Goal: Information Seeking & Learning: Learn about a topic

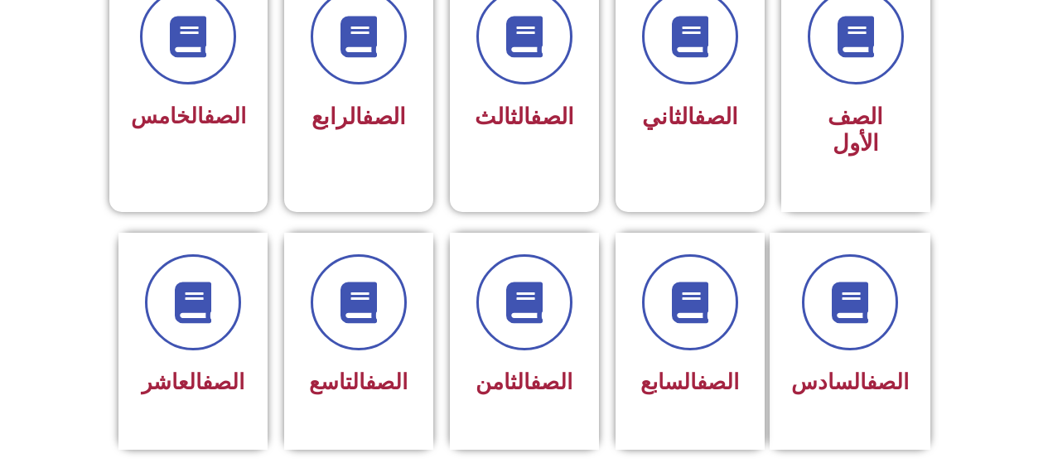
scroll to position [497, 0]
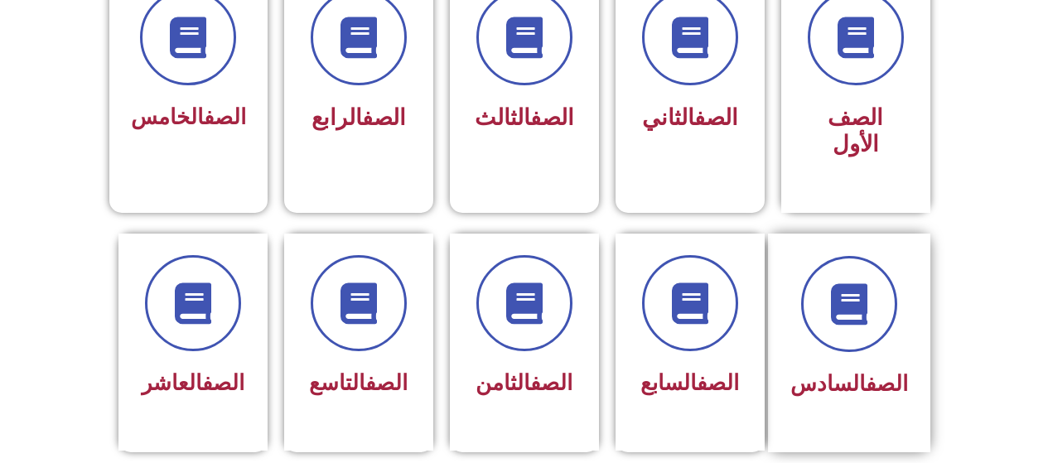
click at [863, 234] on div "الصف السادس" at bounding box center [849, 343] width 162 height 219
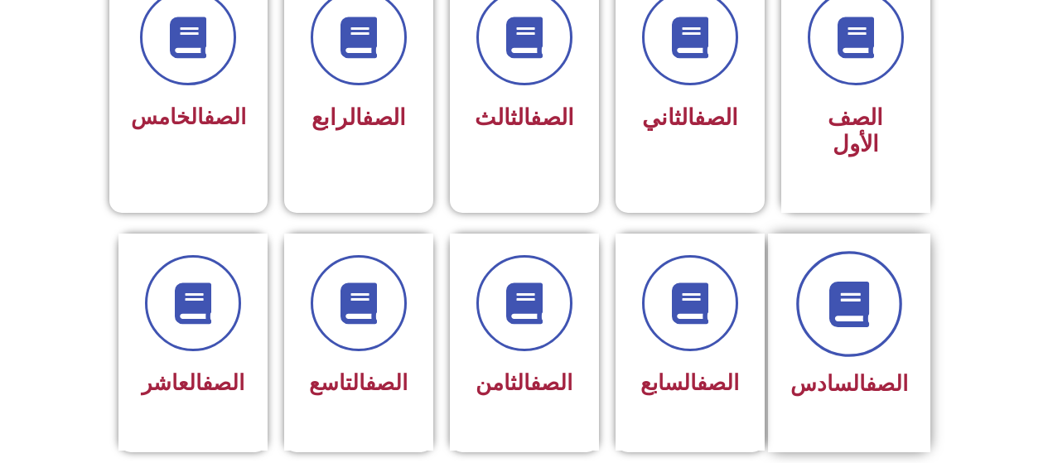
click at [861, 251] on span at bounding box center [849, 304] width 106 height 106
click at [858, 251] on span at bounding box center [849, 304] width 106 height 106
click at [857, 251] on span at bounding box center [849, 304] width 106 height 106
click at [897, 289] on span at bounding box center [849, 304] width 106 height 106
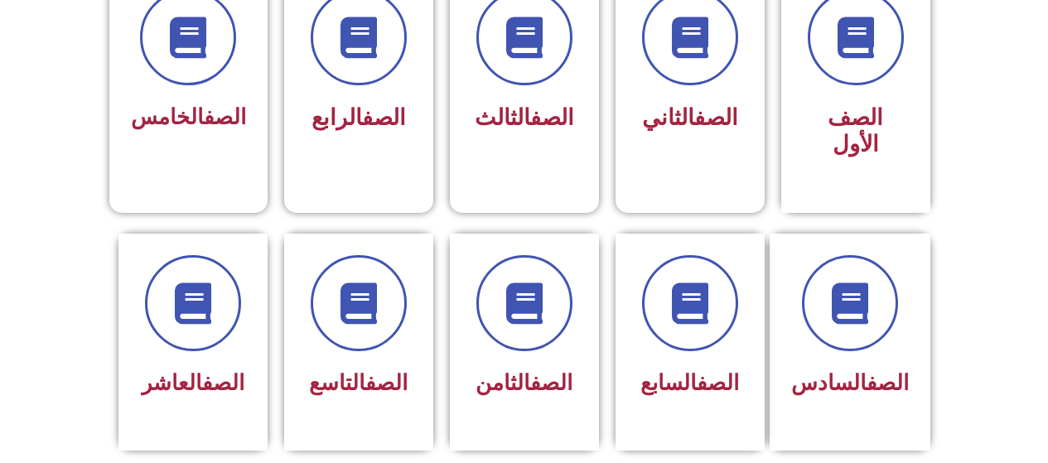
drag, startPoint x: 897, startPoint y: 289, endPoint x: 1003, endPoint y: 262, distance: 109.5
click at [1003, 262] on section "الصف السادس الصف السابع الصف الثامن الصف التاسع الصف العاشر" at bounding box center [524, 361] width 1048 height 296
click at [896, 317] on div at bounding box center [849, 304] width 118 height 96
click at [822, 371] on span "الصف السادس" at bounding box center [849, 383] width 118 height 25
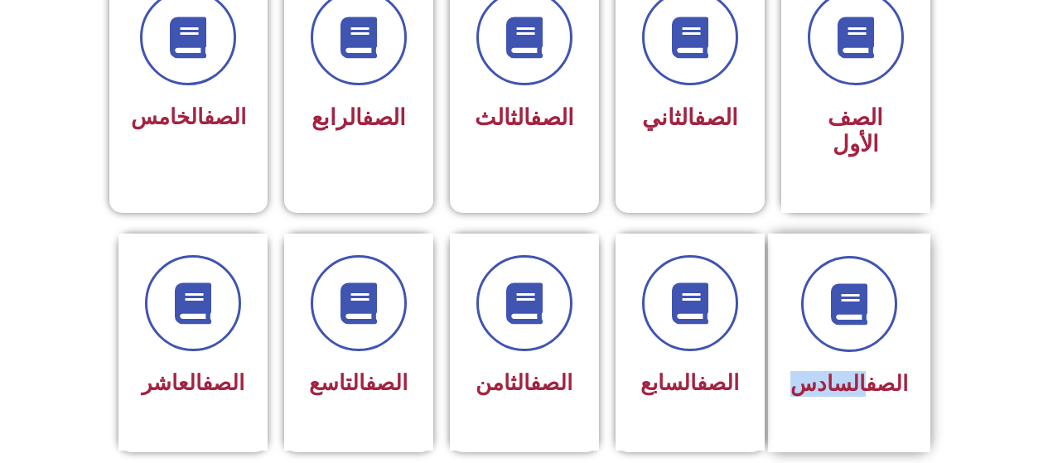
click at [822, 371] on span "الصف السادس" at bounding box center [849, 383] width 118 height 25
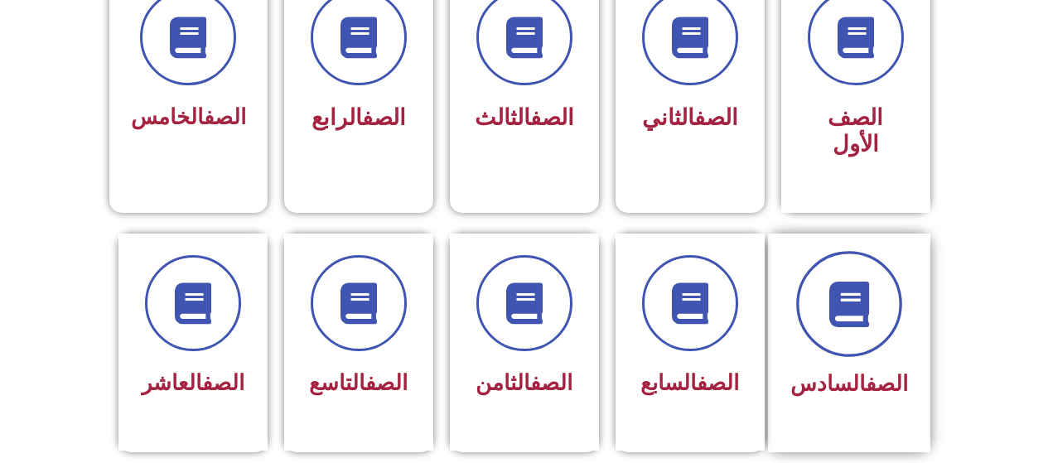
click at [887, 286] on span at bounding box center [849, 304] width 106 height 106
click at [870, 298] on icon at bounding box center [849, 304] width 46 height 46
click at [871, 298] on icon at bounding box center [849, 304] width 46 height 46
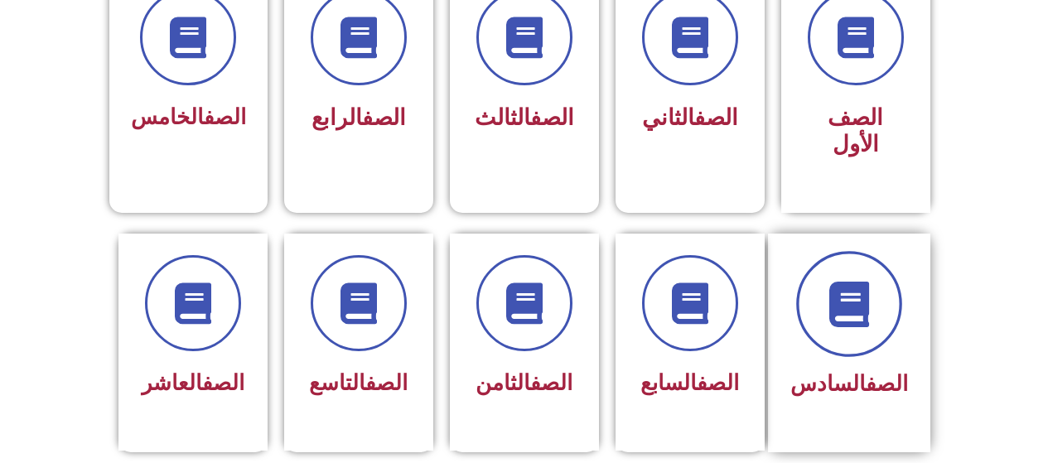
click at [871, 298] on icon at bounding box center [849, 304] width 46 height 46
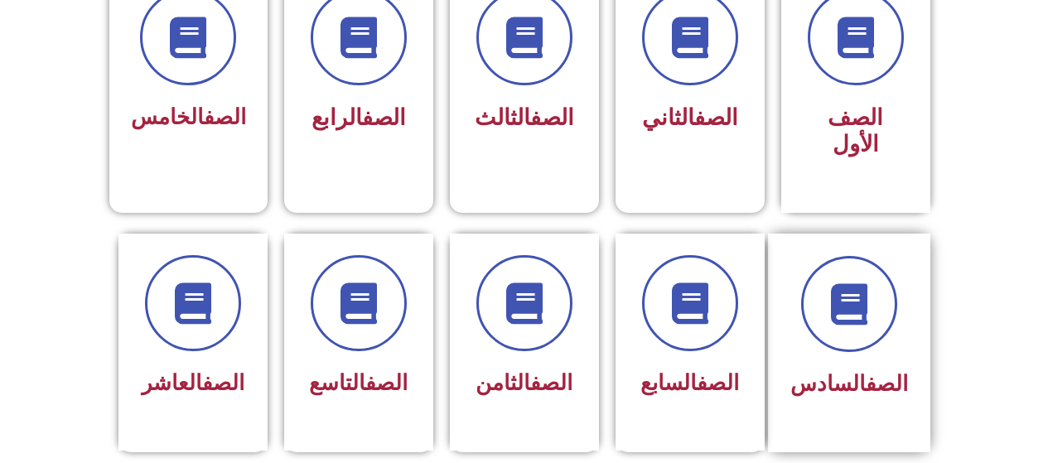
click at [878, 324] on div at bounding box center [849, 304] width 118 height 96
click at [197, 167] on div "الصف الخامس" at bounding box center [188, 77] width 160 height 219
drag, startPoint x: 197, startPoint y: 167, endPoint x: 205, endPoint y: 162, distance: 9.4
click at [201, 165] on div "الصف الخامس" at bounding box center [188, 77] width 160 height 219
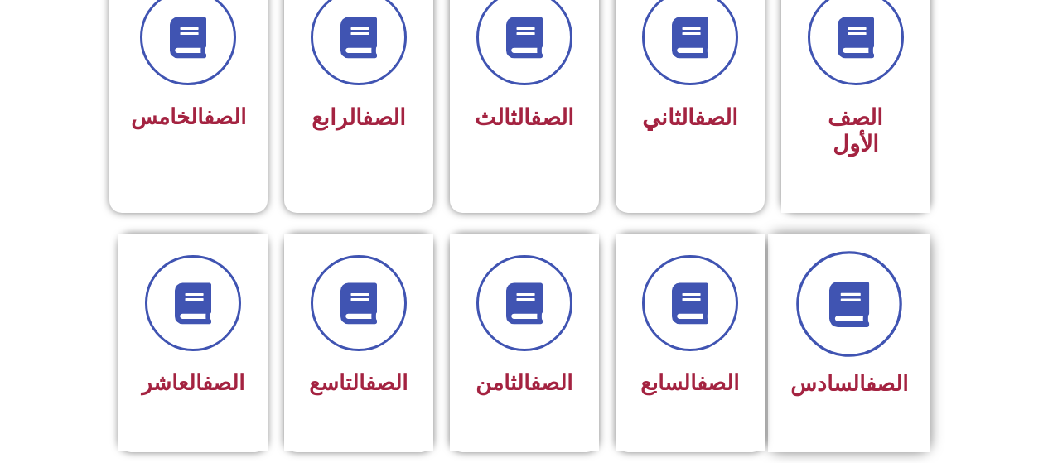
drag, startPoint x: 853, startPoint y: 230, endPoint x: 862, endPoint y: 228, distance: 8.6
click at [864, 251] on span at bounding box center [849, 304] width 106 height 106
click at [857, 323] on span at bounding box center [849, 304] width 106 height 106
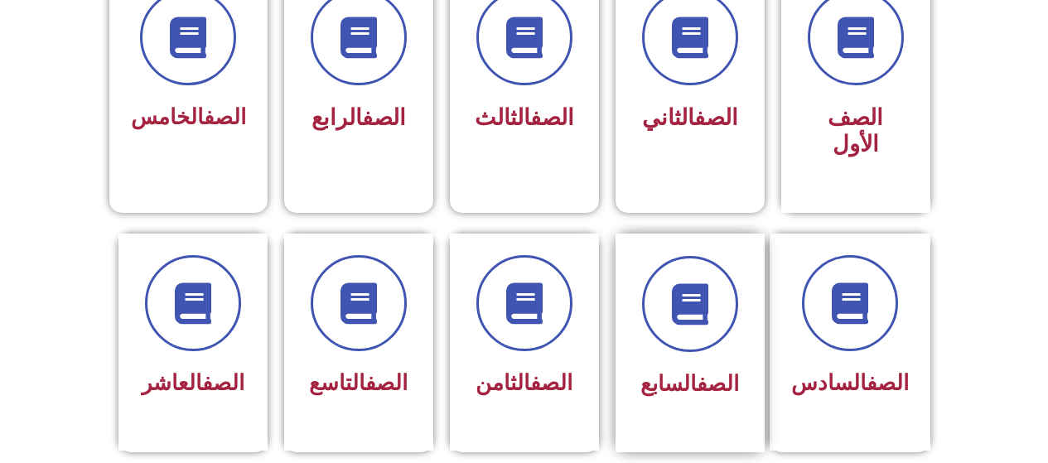
click at [676, 382] on div "الصف السابع" at bounding box center [690, 343] width 149 height 219
click at [891, 371] on link "الصف" at bounding box center [887, 383] width 42 height 25
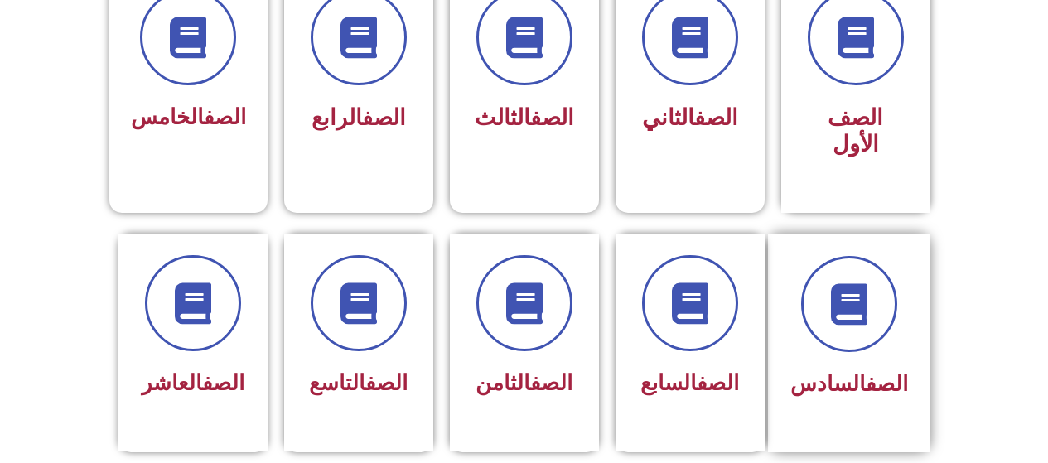
click at [891, 371] on link "الصف" at bounding box center [887, 383] width 42 height 25
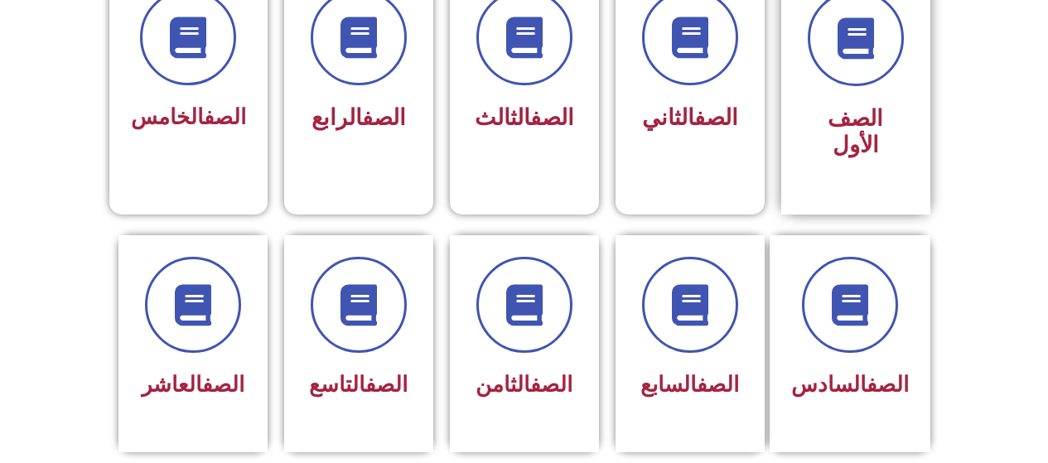
click at [842, 109] on span "الصف الأول" at bounding box center [856, 131] width 56 height 53
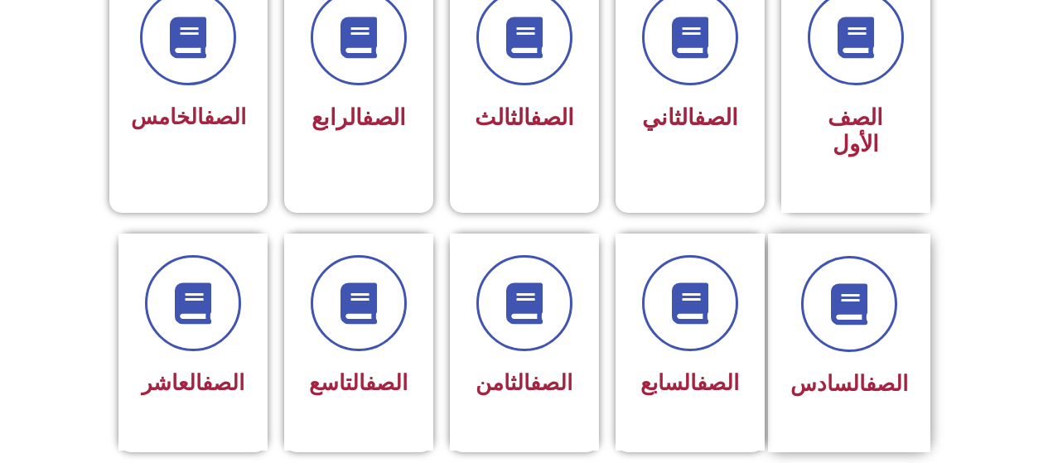
click at [906, 371] on link "الصف" at bounding box center [887, 383] width 42 height 25
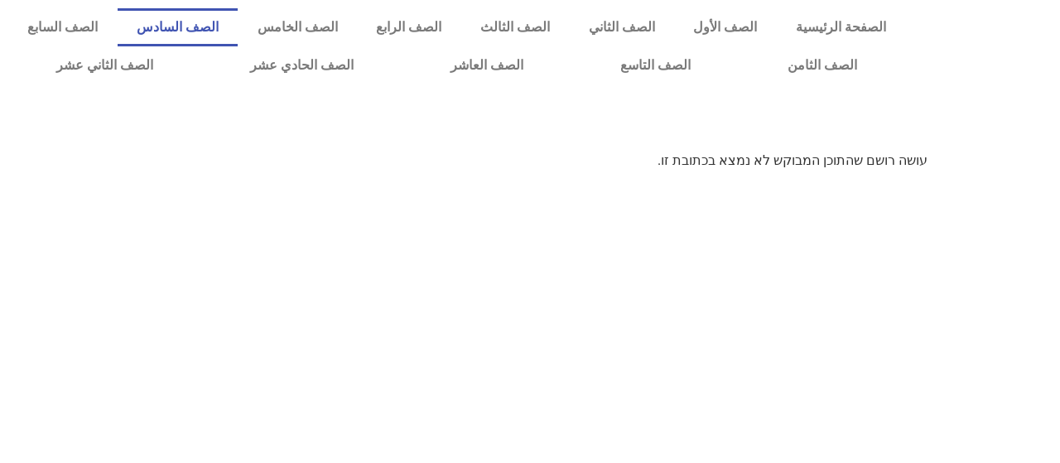
click at [239, 30] on link "الصف السادس" at bounding box center [178, 27] width 121 height 38
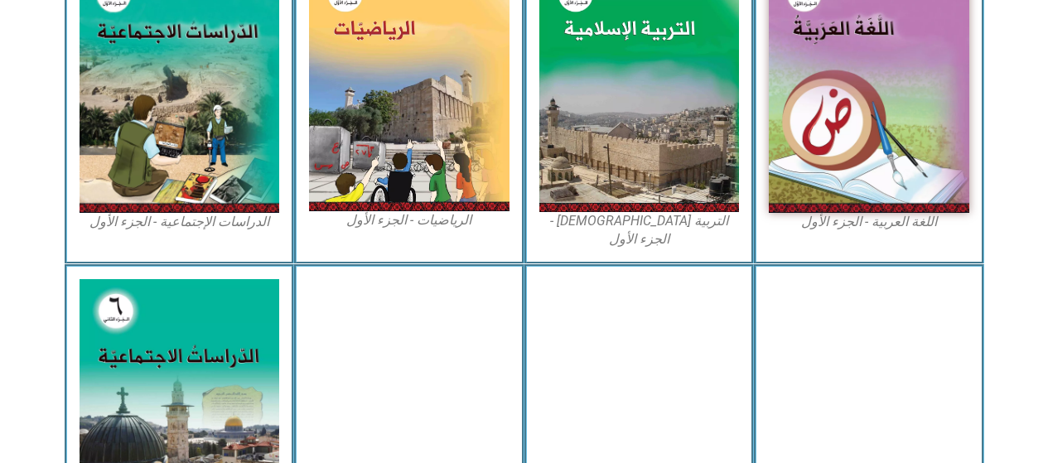
scroll to position [580, 0]
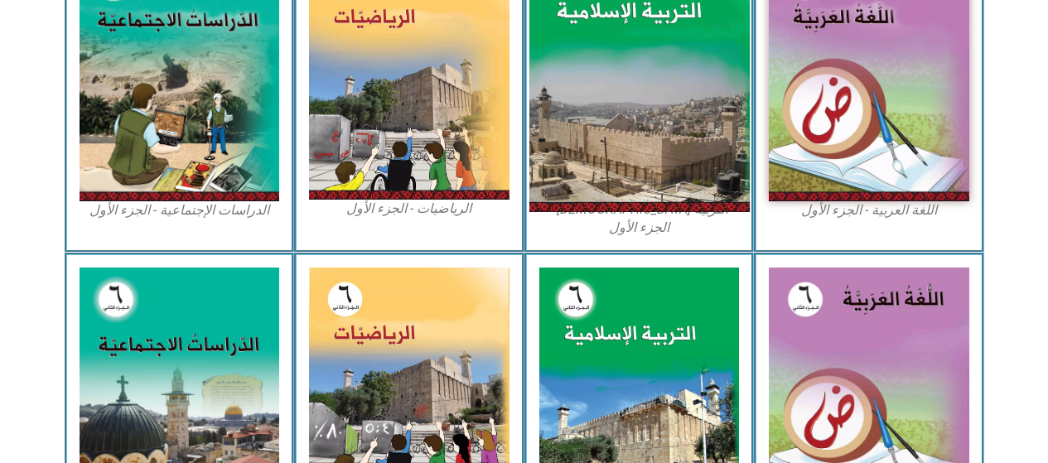
click at [563, 58] on img at bounding box center [639, 76] width 220 height 274
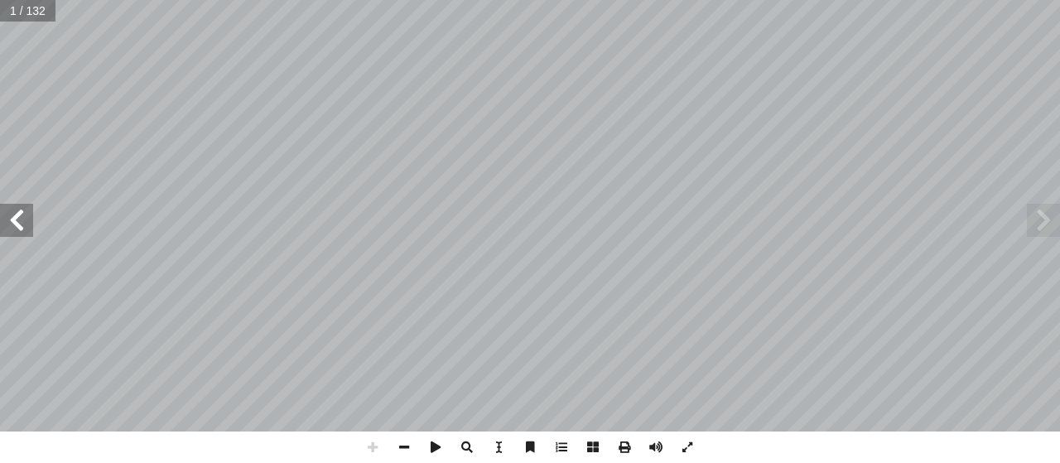
click at [16, 235] on span at bounding box center [16, 220] width 33 height 33
click at [17, 207] on span at bounding box center [16, 220] width 33 height 33
click at [20, 223] on span at bounding box center [16, 220] width 33 height 33
click at [20, 227] on span at bounding box center [16, 220] width 33 height 33
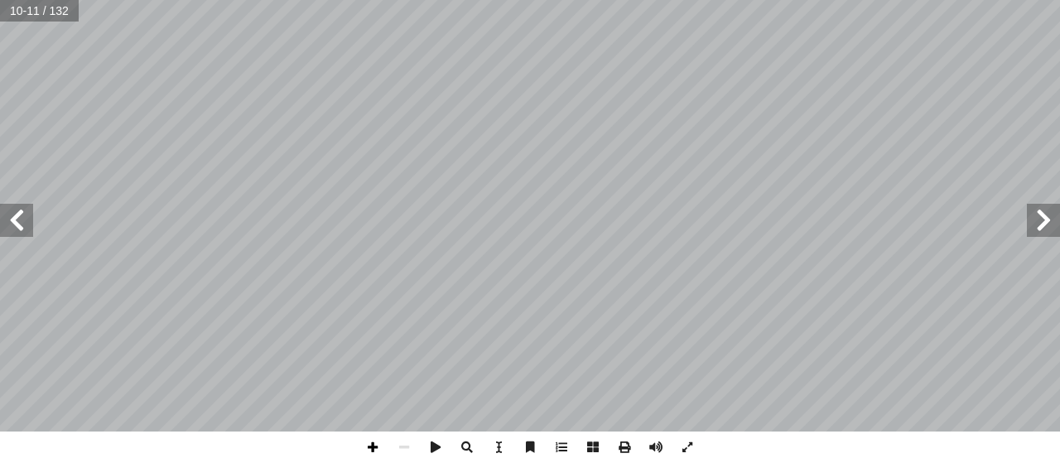
click at [371, 444] on span at bounding box center [372, 447] width 31 height 31
click at [26, 214] on span at bounding box center [16, 220] width 33 height 33
click at [1048, 226] on span at bounding box center [1043, 220] width 33 height 33
click at [22, 233] on span at bounding box center [16, 220] width 33 height 33
click at [19, 215] on span at bounding box center [16, 220] width 33 height 33
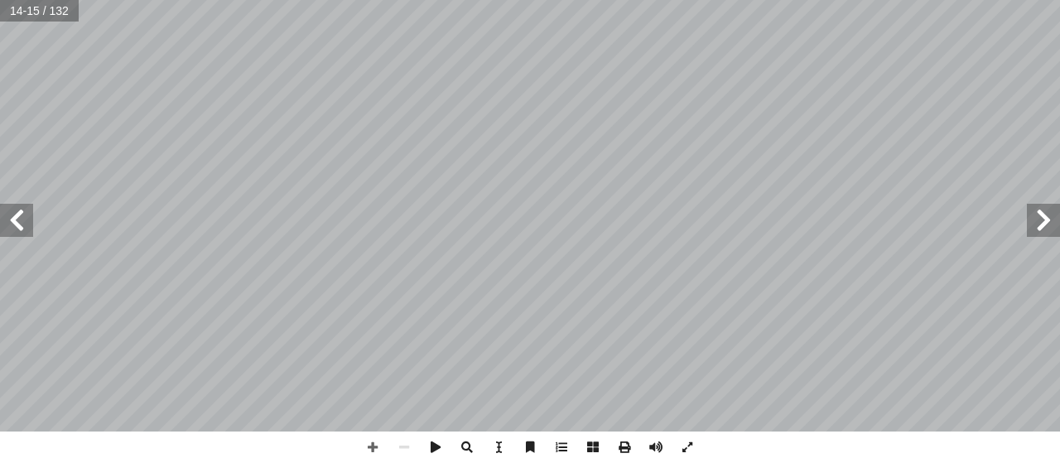
click at [19, 215] on span at bounding box center [16, 220] width 33 height 33
click at [369, 447] on span at bounding box center [372, 447] width 31 height 31
